Goal: Information Seeking & Learning: Learn about a topic

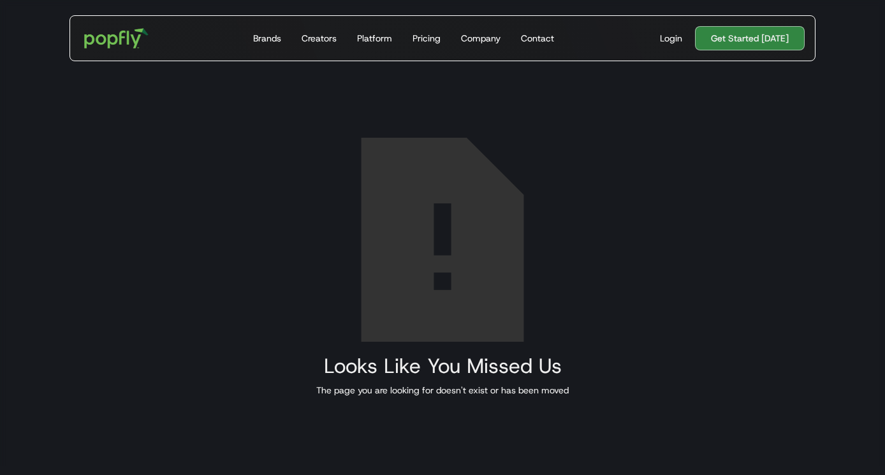
click at [308, 307] on div "Looks Like You Missed Us The page you are looking for doesn't exist or has been…" at bounding box center [442, 228] width 885 height 475
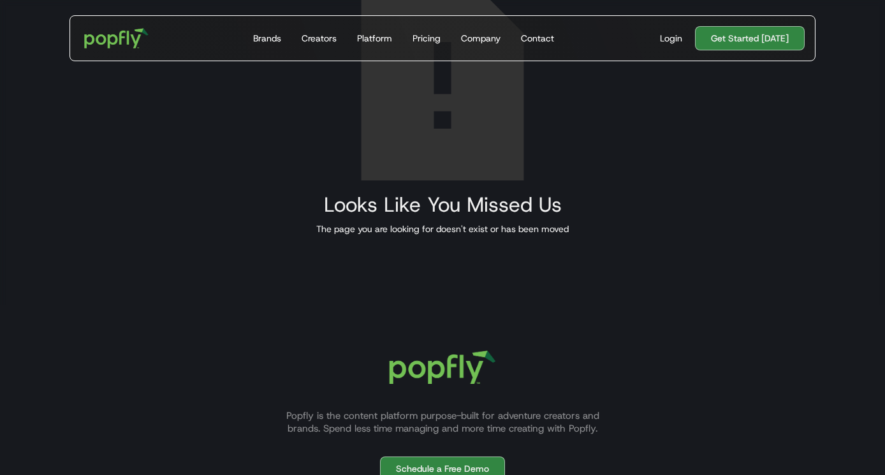
scroll to position [308, 0]
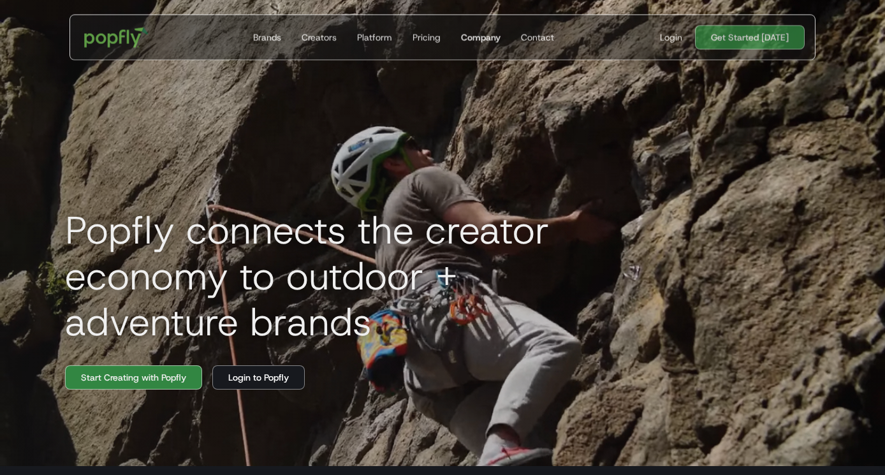
click at [473, 36] on div "Company" at bounding box center [481, 37] width 40 height 13
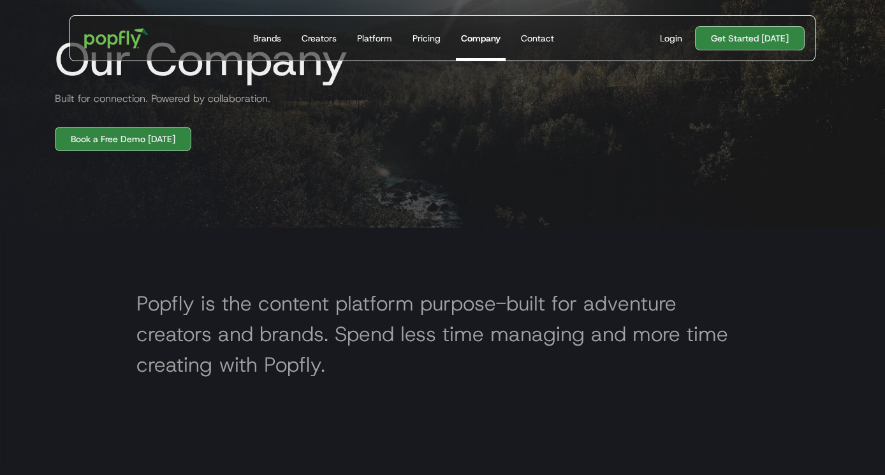
scroll to position [242, 0]
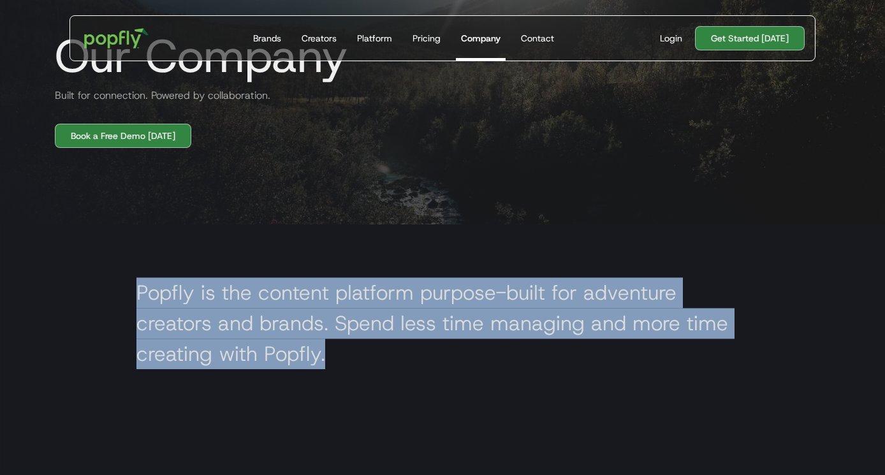
drag, startPoint x: 141, startPoint y: 286, endPoint x: 358, endPoint y: 344, distance: 223.7
click at [358, 344] on h2 "Popfly is the content platform purpose-built for adventure creators and brands.…" at bounding box center [442, 323] width 612 height 92
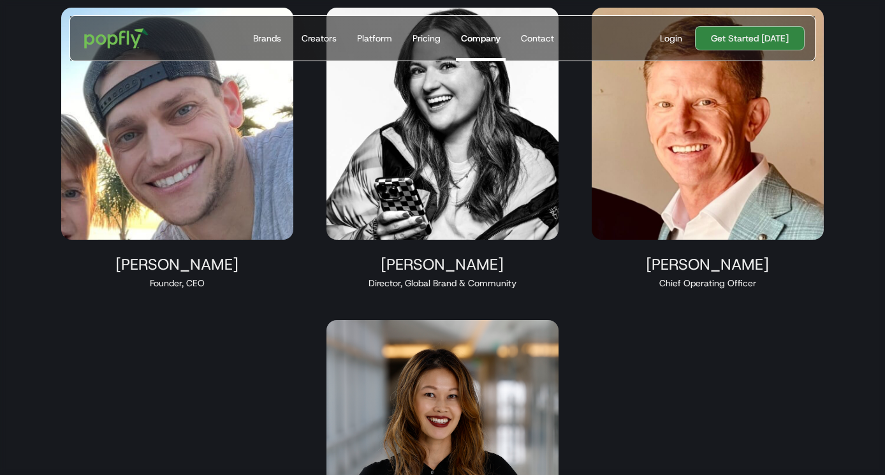
scroll to position [0, 0]
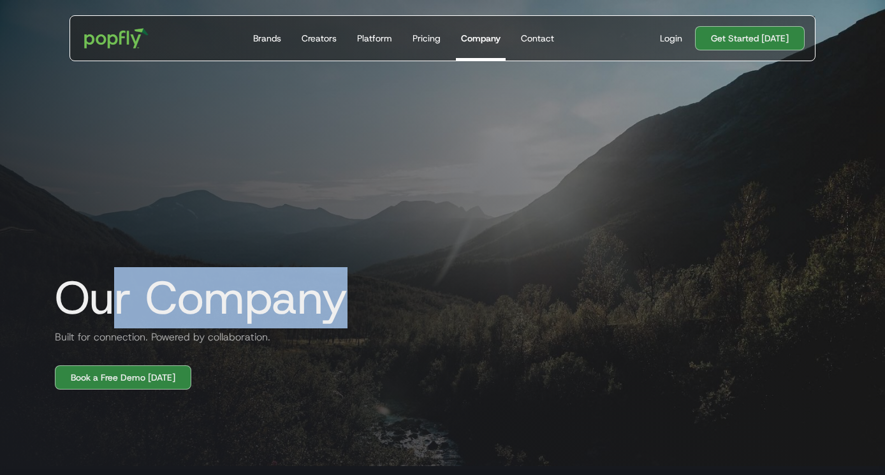
drag, startPoint x: 101, startPoint y: 275, endPoint x: 344, endPoint y: 324, distance: 247.0
click at [344, 323] on h1 "Our Company" at bounding box center [196, 297] width 303 height 51
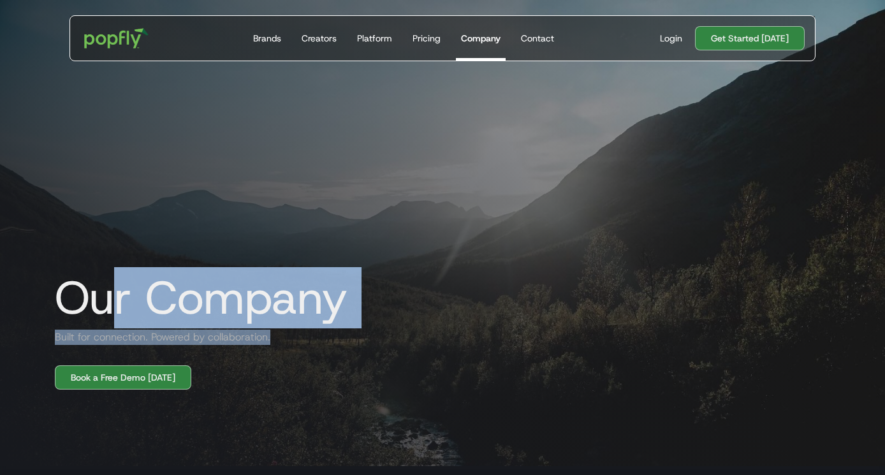
drag, startPoint x: 104, startPoint y: 302, endPoint x: 291, endPoint y: 349, distance: 192.6
click at [291, 349] on div "Our Company Built for connection. Powered by collaboration. Book a Free Demo To…" at bounding box center [442, 190] width 816 height 398
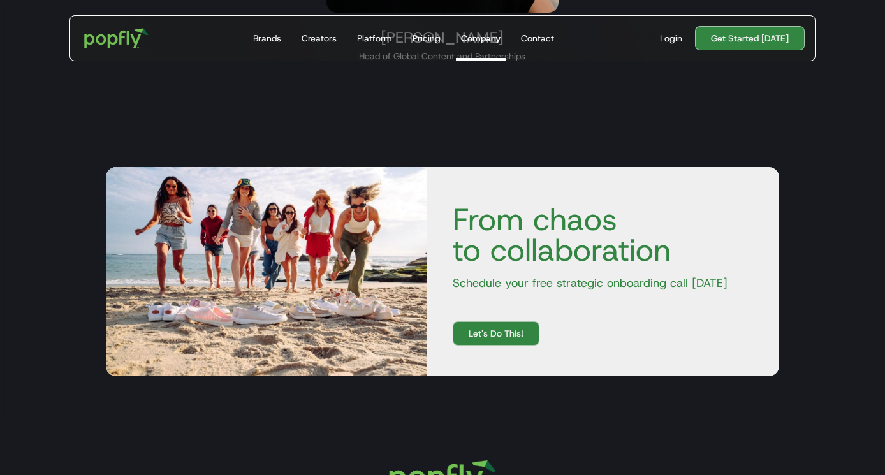
scroll to position [1005, 0]
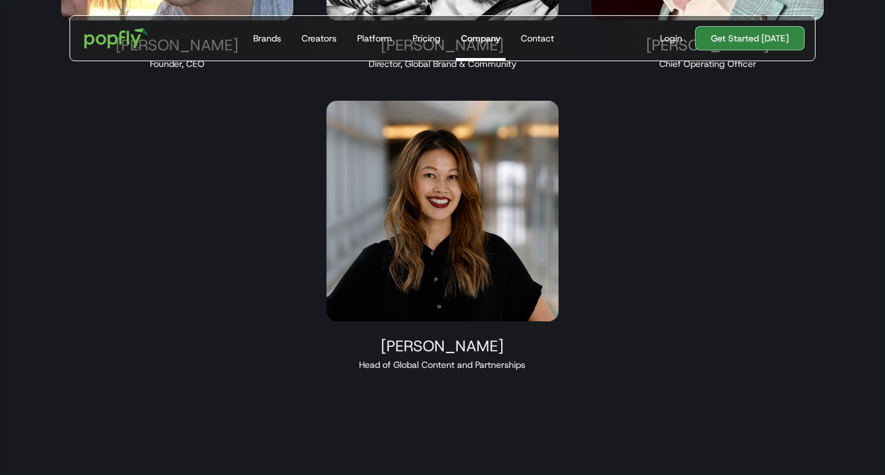
click at [433, 356] on div "Victoria Walden" at bounding box center [442, 345] width 232 height 19
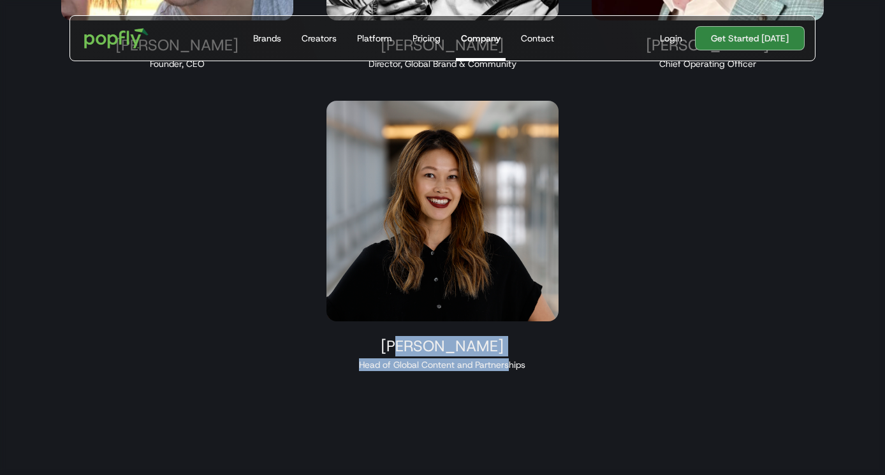
drag, startPoint x: 404, startPoint y: 340, endPoint x: 517, endPoint y: 371, distance: 116.9
click at [517, 371] on div "Victoria Walden Head of Global Content and Partnerships" at bounding box center [442, 235] width 263 height 301
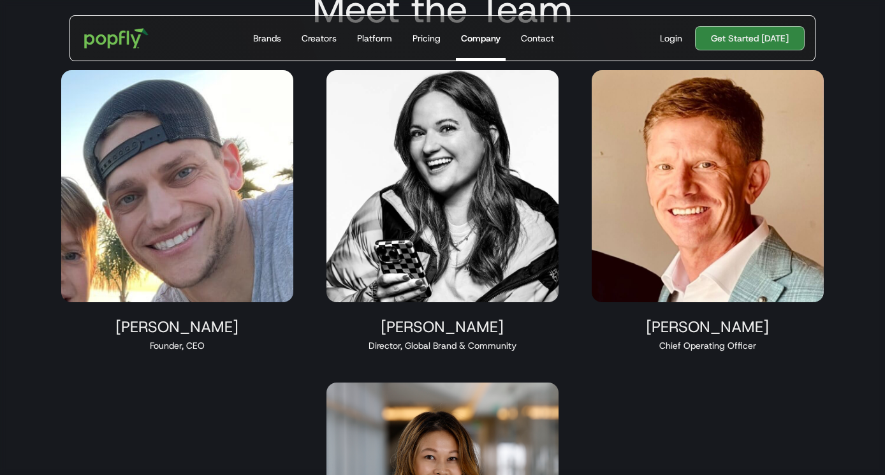
scroll to position [714, 0]
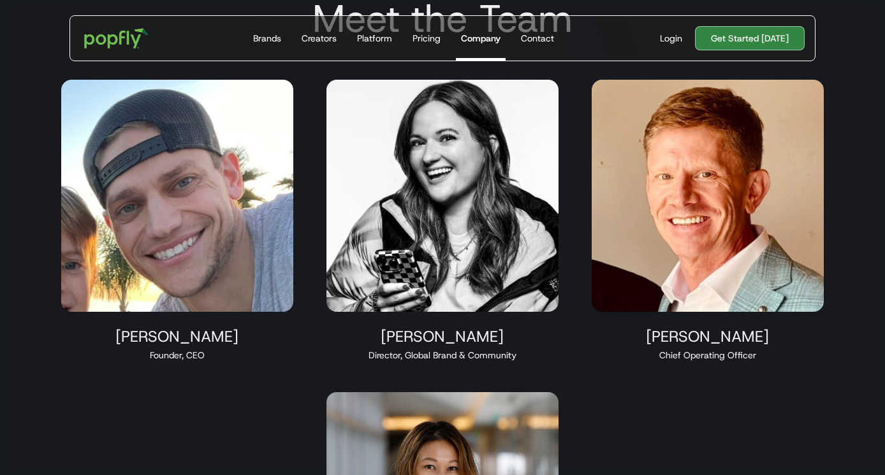
drag, startPoint x: 656, startPoint y: 349, endPoint x: 746, endPoint y: 348, distance: 89.9
click at [745, 349] on div "Chief Operating Officer" at bounding box center [707, 355] width 232 height 13
click at [746, 349] on div "Chief Operating Officer" at bounding box center [707, 355] width 232 height 13
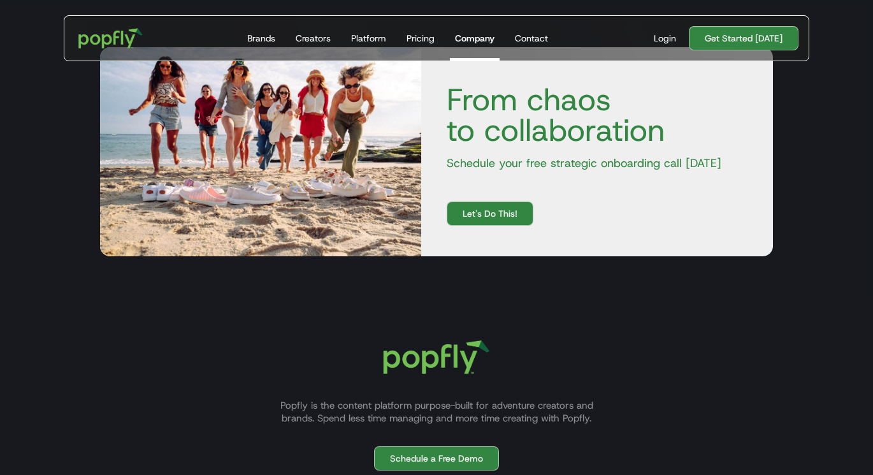
scroll to position [1472, 0]
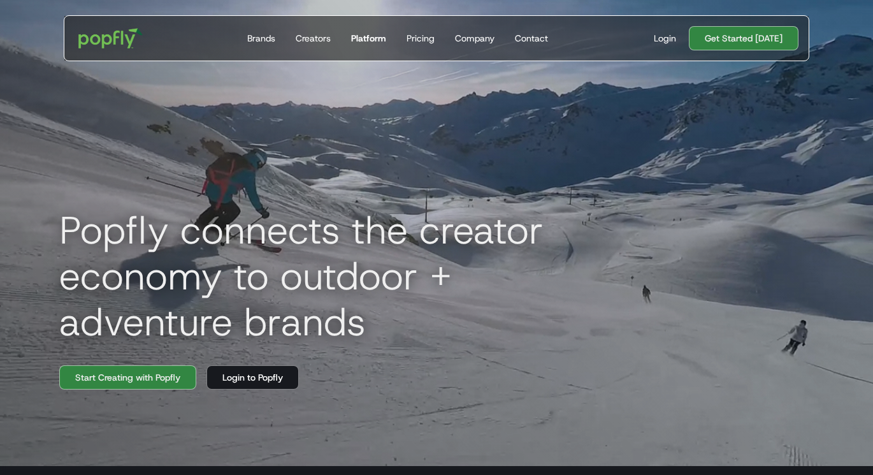
click at [377, 33] on div "Platform" at bounding box center [368, 38] width 35 height 13
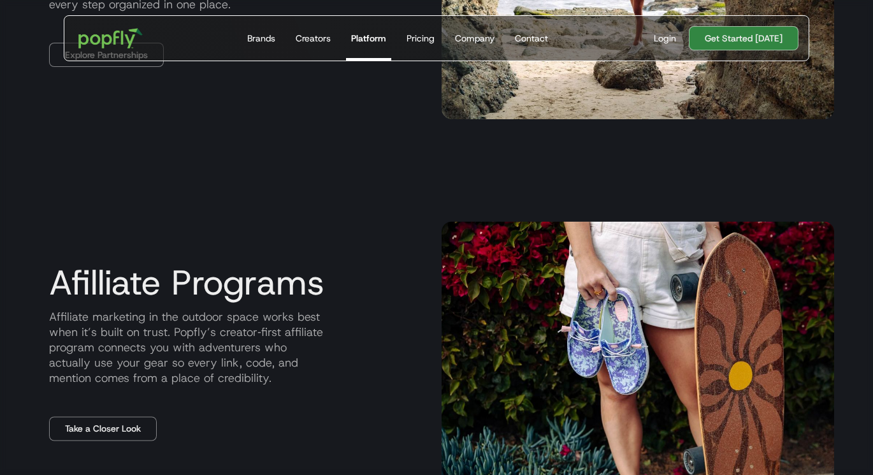
scroll to position [1336, 0]
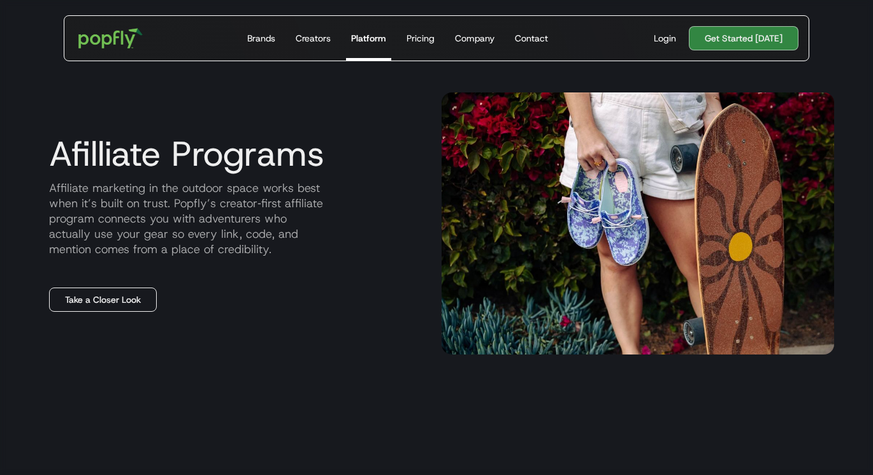
click at [100, 310] on link "Take a Closer Look" at bounding box center [103, 299] width 108 height 24
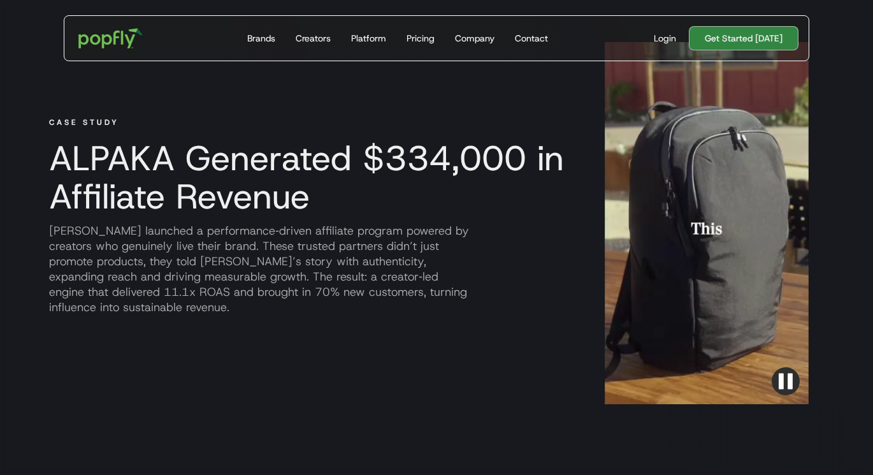
scroll to position [1008, 0]
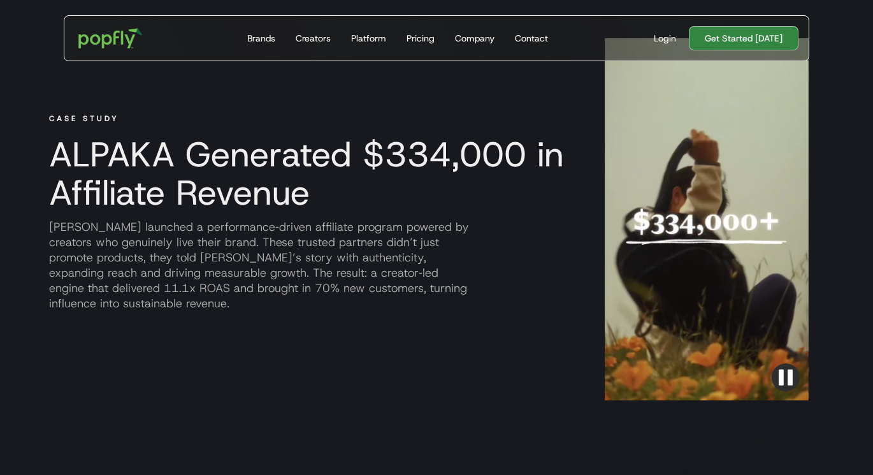
click at [783, 390] on img "button" at bounding box center [786, 377] width 28 height 28
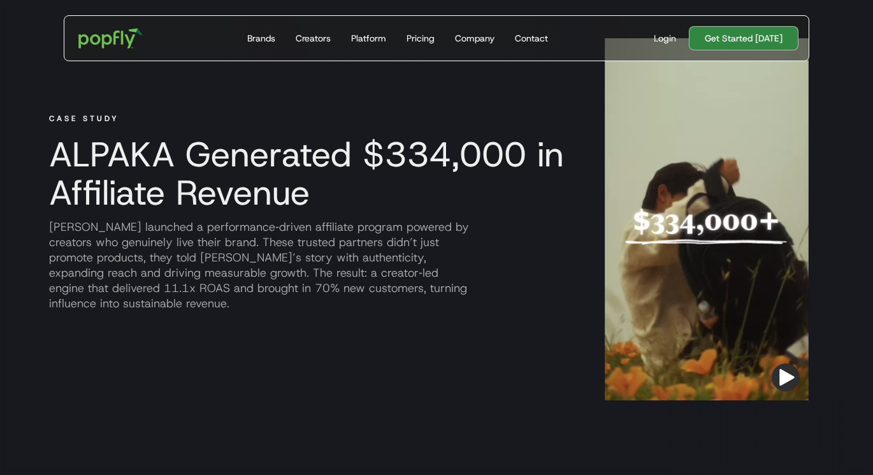
click at [785, 382] on img "button" at bounding box center [786, 377] width 28 height 28
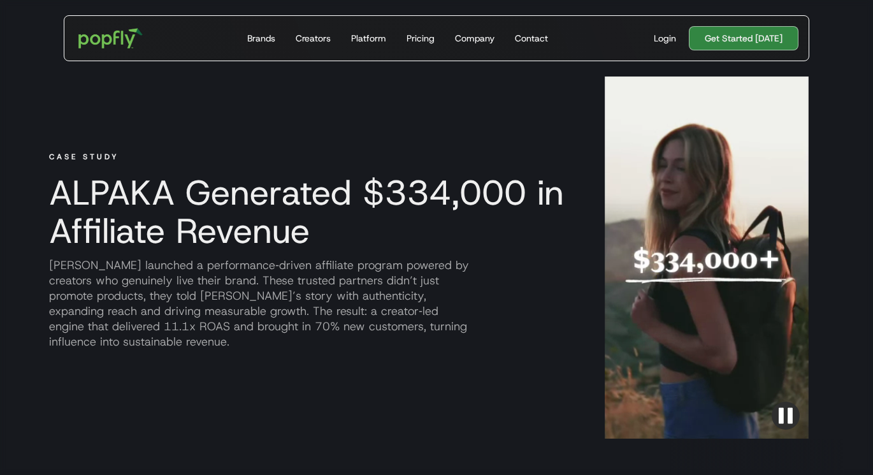
scroll to position [962, 0]
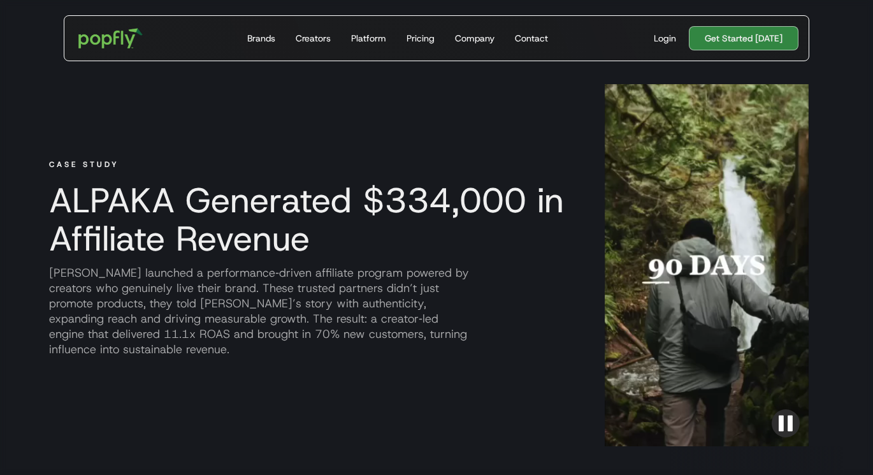
click at [704, 259] on div at bounding box center [707, 265] width 204 height 362
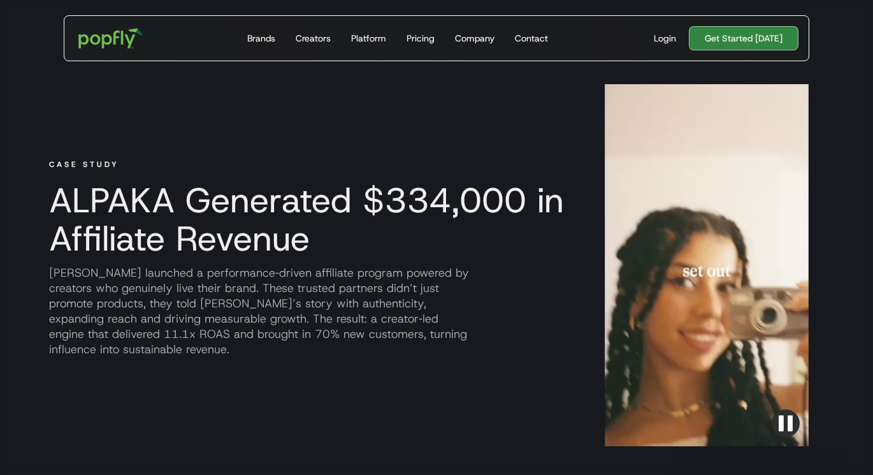
click at [792, 423] on img "button" at bounding box center [786, 423] width 28 height 28
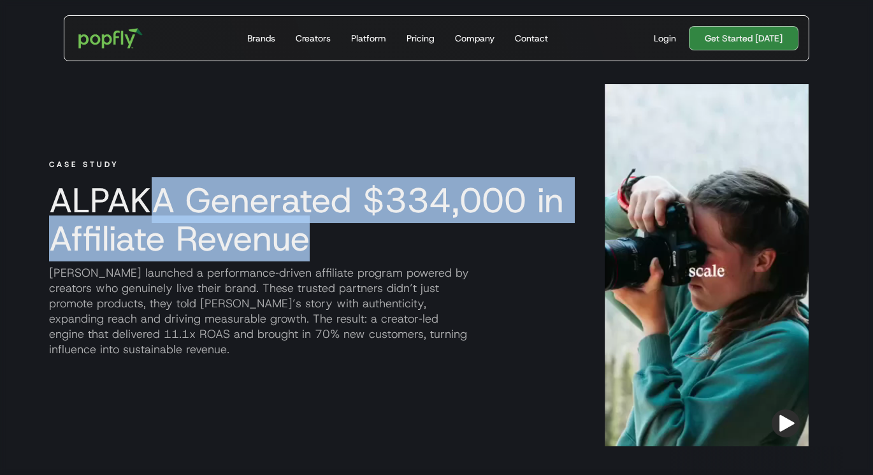
drag, startPoint x: 161, startPoint y: 218, endPoint x: 356, endPoint y: 255, distance: 198.5
click at [354, 254] on h3 "ALPAKA Generated $334,000 in Affiliate Revenue" at bounding box center [306, 219] width 535 height 76
click at [356, 255] on h3 "ALPAKA Generated $334,000 in Affiliate Revenue" at bounding box center [306, 219] width 535 height 76
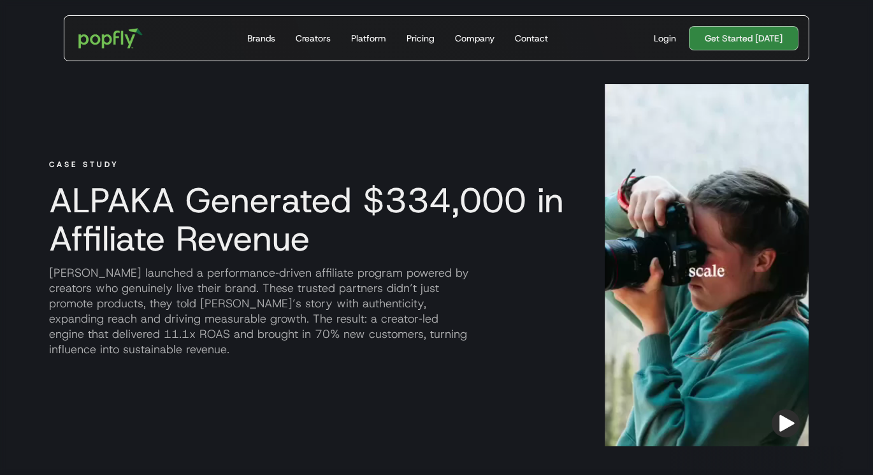
click at [728, 261] on div at bounding box center [707, 265] width 204 height 362
click at [790, 423] on img "button" at bounding box center [786, 423] width 28 height 28
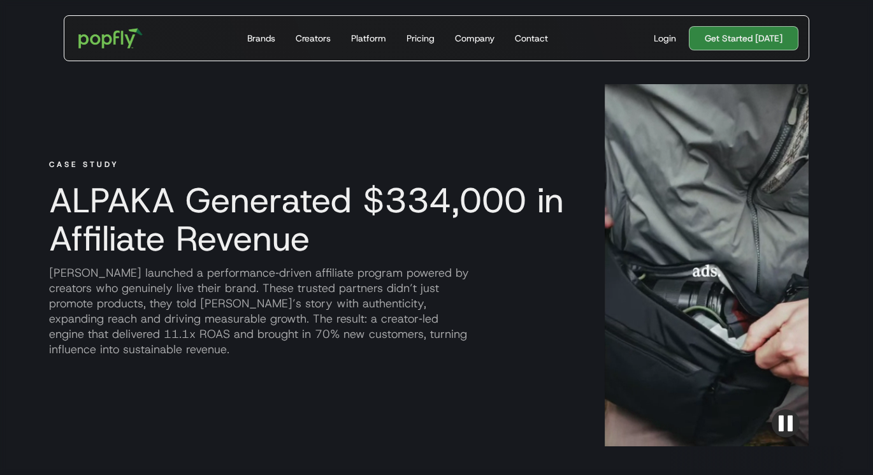
click at [790, 423] on img "button" at bounding box center [786, 423] width 28 height 28
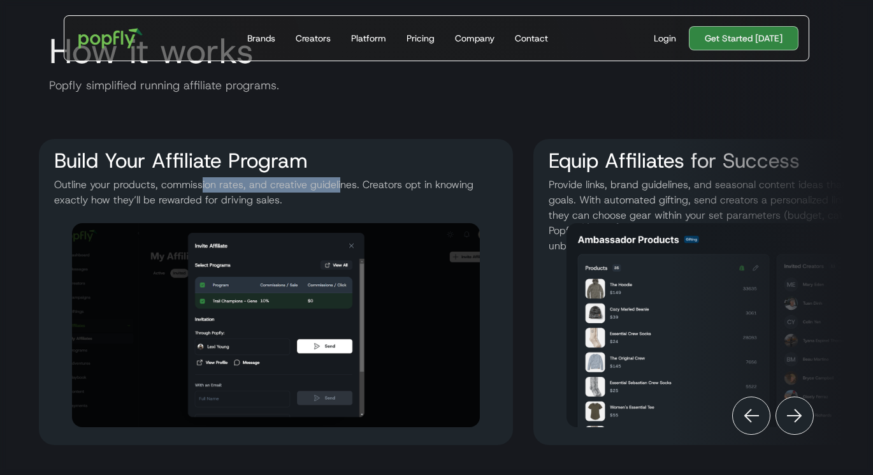
drag, startPoint x: 201, startPoint y: 192, endPoint x: 342, endPoint y: 192, distance: 140.8
click at [342, 192] on p "Outline your products, commission rates, and creative guidelines. Creators opt …" at bounding box center [276, 192] width 454 height 31
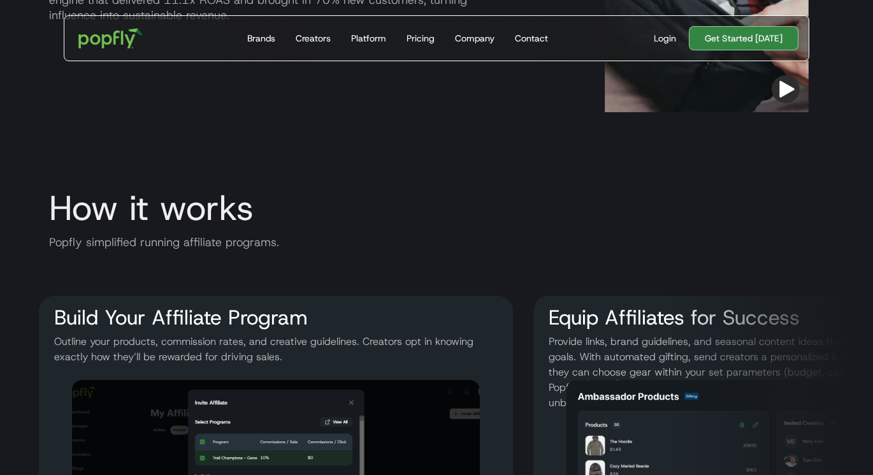
scroll to position [0, 0]
